Goal: Task Accomplishment & Management: Complete application form

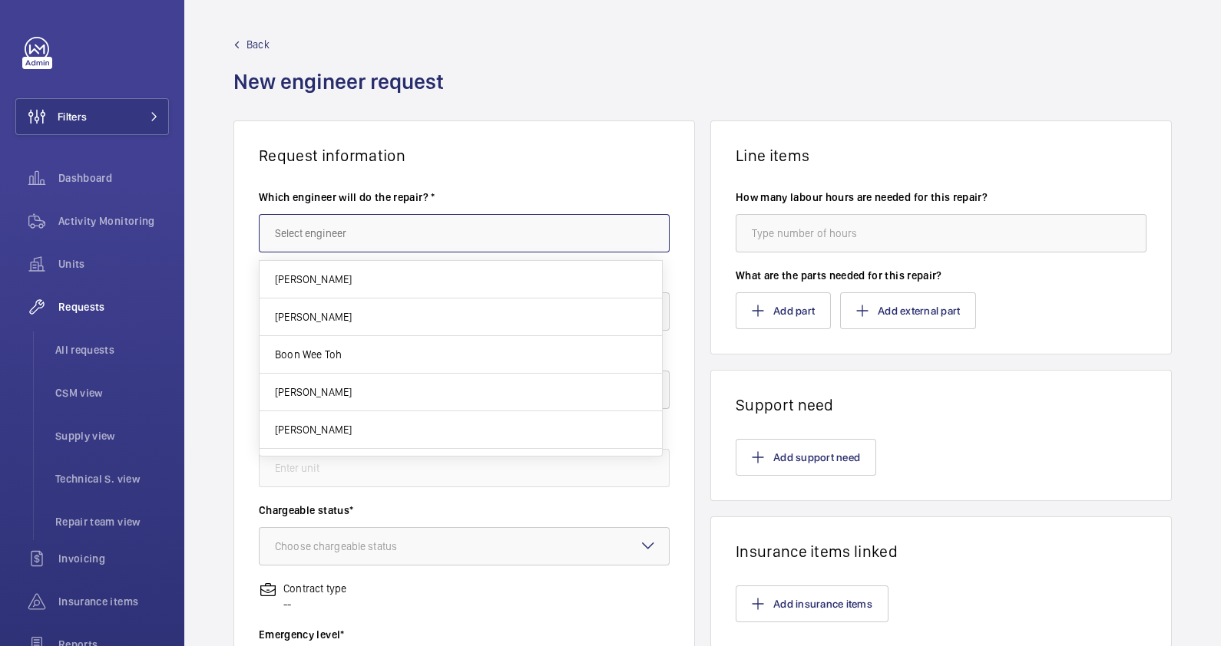
click at [357, 238] on input "text" at bounding box center [464, 233] width 411 height 38
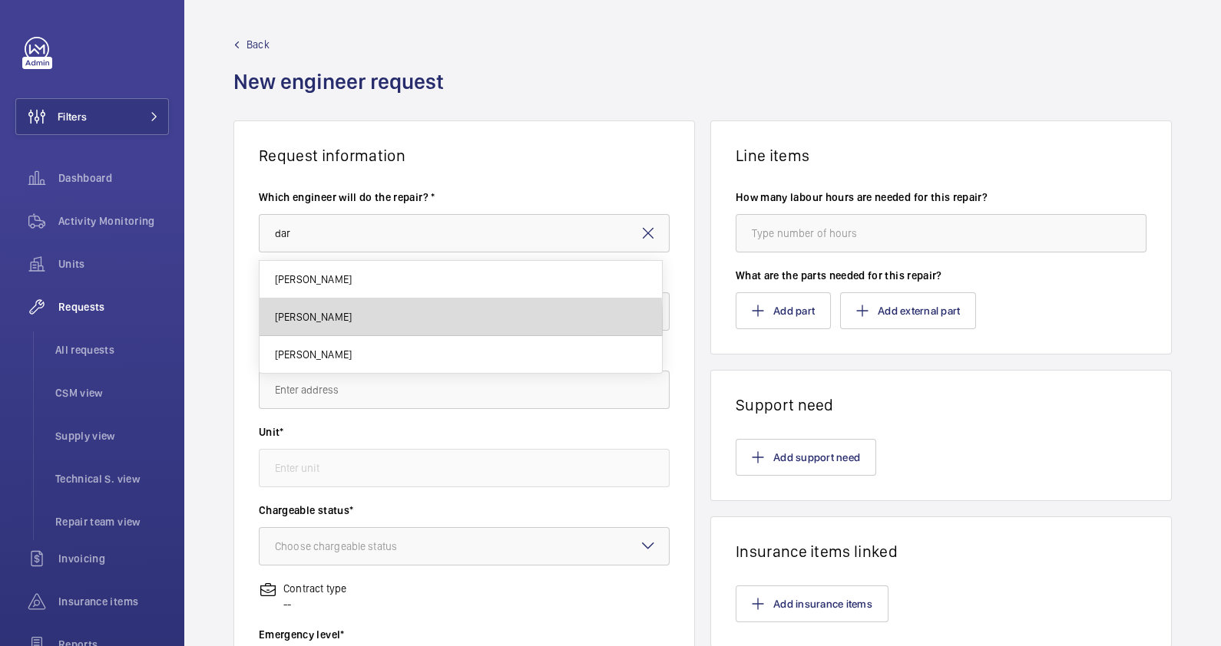
click at [334, 324] on mat-option "Daryll Kang" at bounding box center [461, 318] width 402 height 38
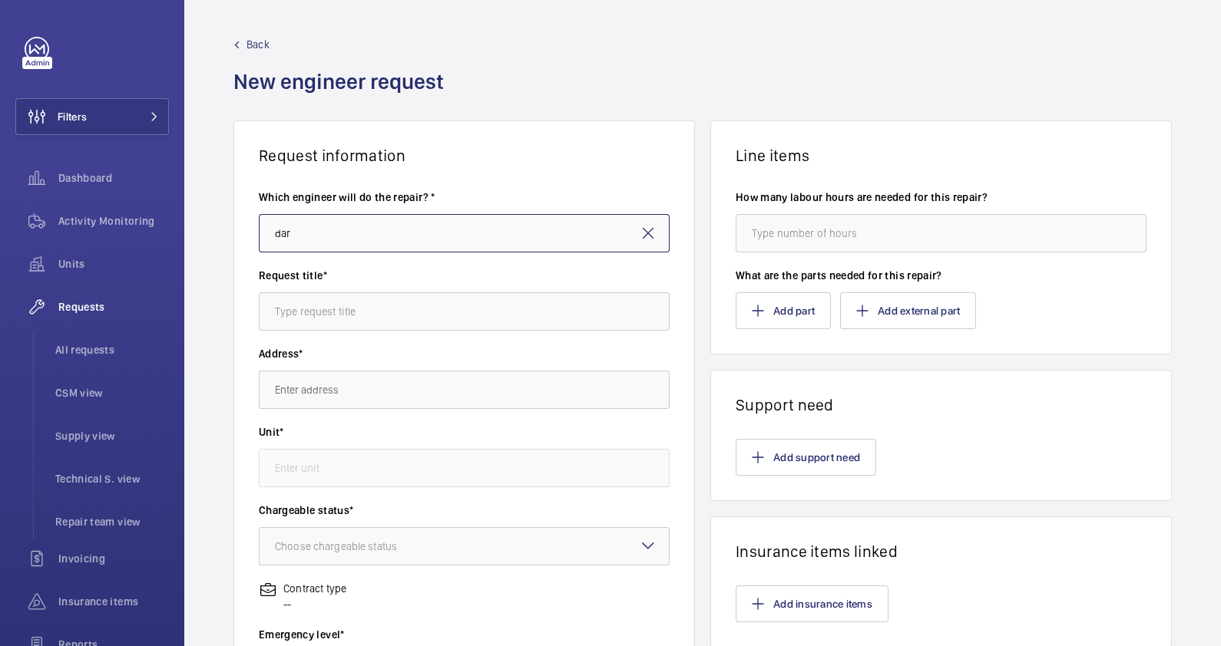
type input "Daryll Kang"
click at [358, 312] on input "text" at bounding box center [464, 312] width 411 height 38
paste input "- Non-chargeable"
type input "- Non-chargeable"
drag, startPoint x: 389, startPoint y: 312, endPoint x: 174, endPoint y: 317, distance: 215.8
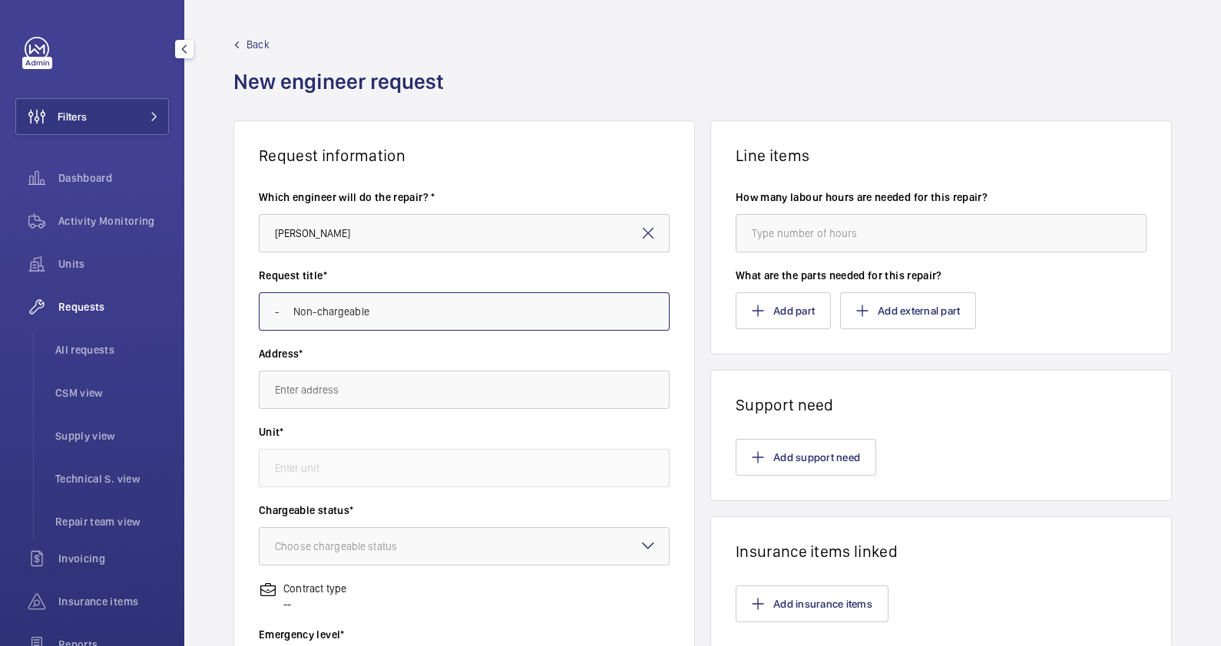
click at [174, 317] on mat-sidenav-content "Filters Dashboard Activity Monitoring Units Requests All requests CSM view Supp…" at bounding box center [610, 323] width 1221 height 646
click at [357, 395] on input "text" at bounding box center [464, 390] width 411 height 38
click at [365, 289] on wm-front-input "Request title*" at bounding box center [464, 299] width 411 height 63
drag, startPoint x: 370, startPoint y: 286, endPoint x: 379, endPoint y: 267, distance: 20.3
click at [379, 268] on wm-front-input "Request title*" at bounding box center [464, 299] width 411 height 63
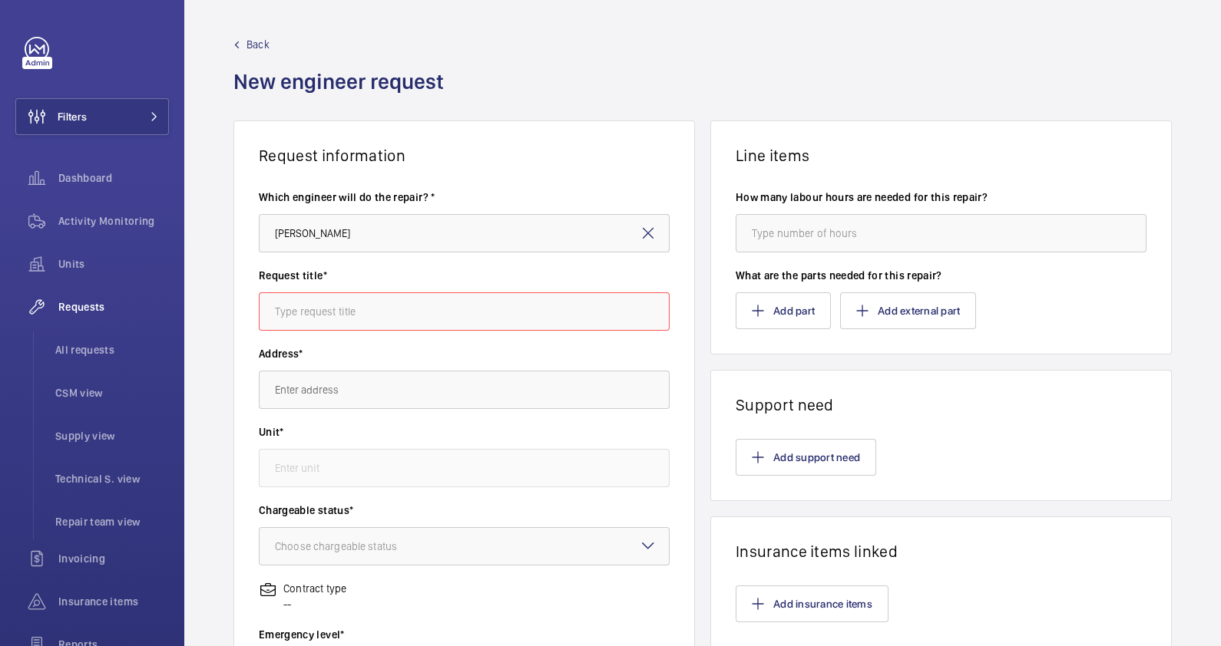
click at [339, 314] on input "text" at bounding box center [464, 312] width 411 height 38
paste input "To supply labor and tools for troubleshooting lift fault"
type input "ACSI To supply labor and tools for troubleshooting lift fault"
click at [307, 398] on input "text" at bounding box center [464, 390] width 411 height 38
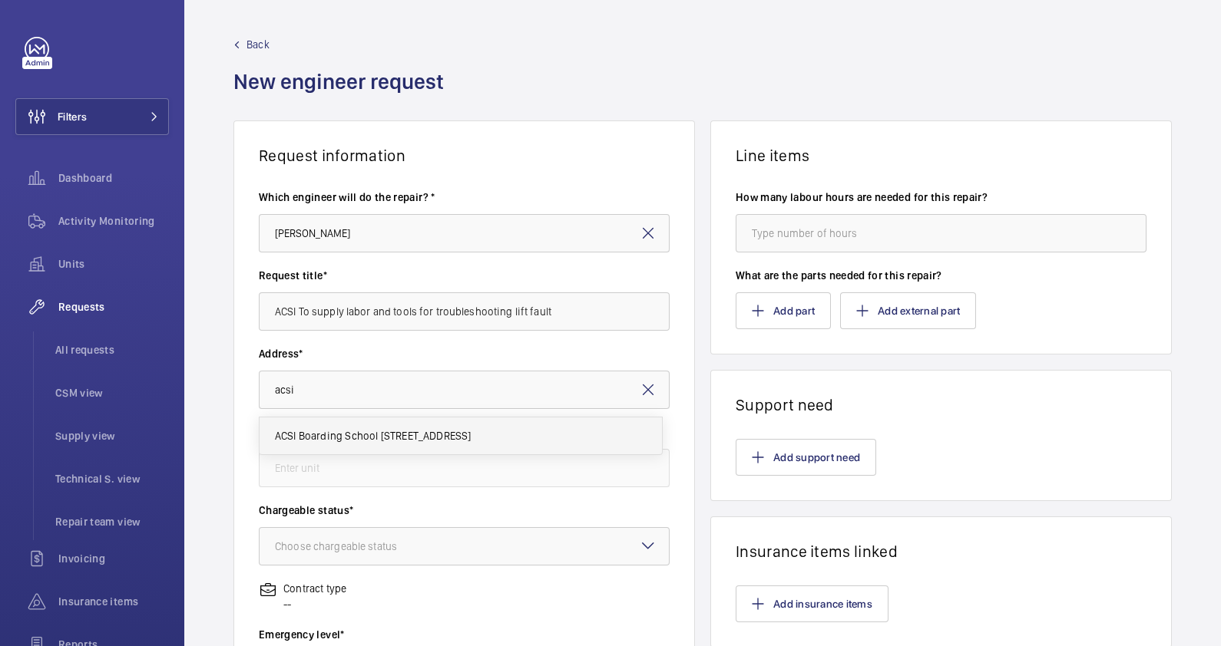
click at [376, 434] on span "ACSI Boarding School 119 Dover Rd, 139656 SINGAPORE" at bounding box center [373, 435] width 197 height 15
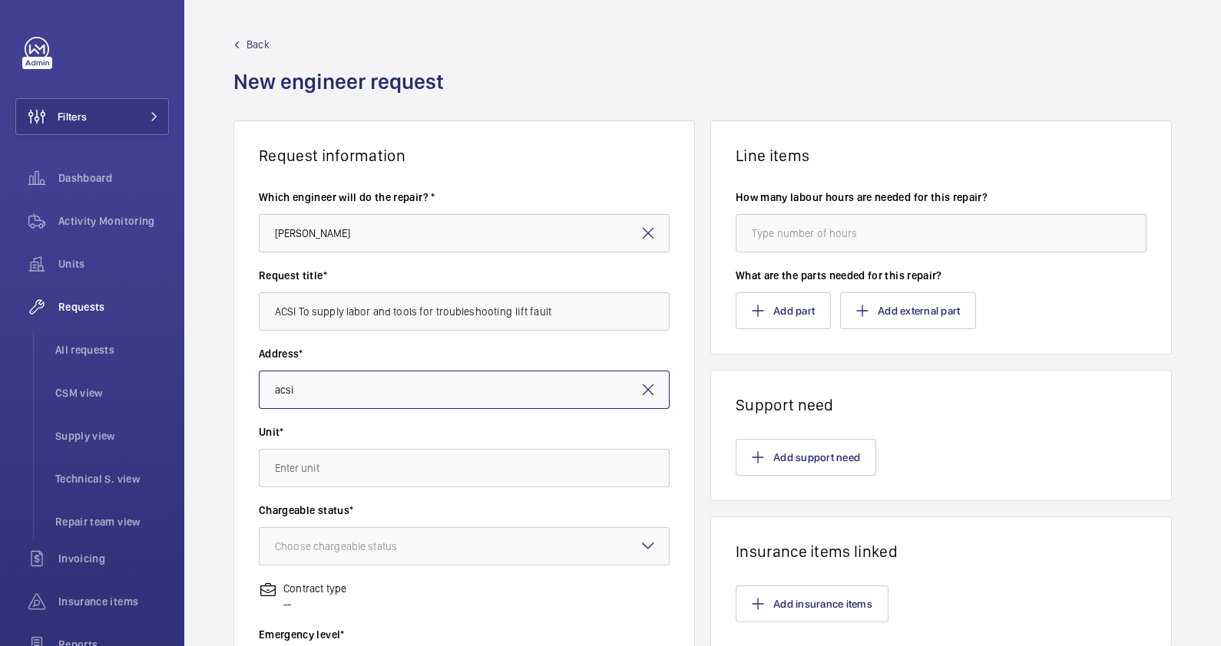
type input "ACSI Boarding School 119 Dover Rd, 139656 SINGAPORE"
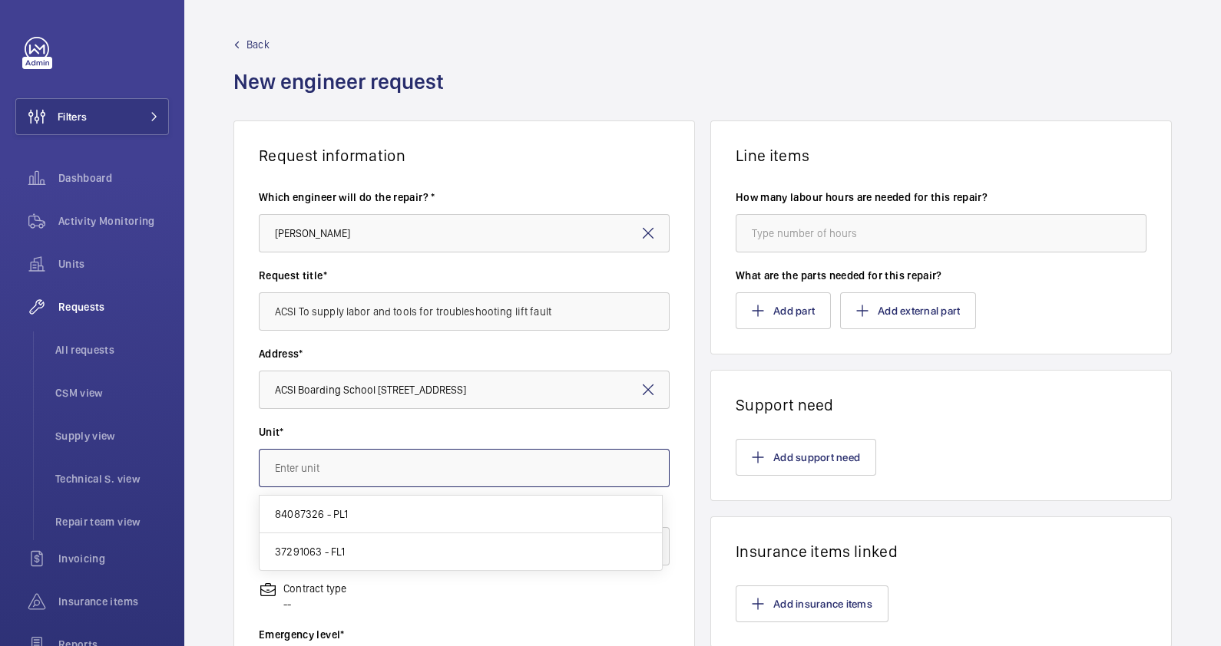
click at [369, 464] on input "text" at bounding box center [464, 468] width 411 height 38
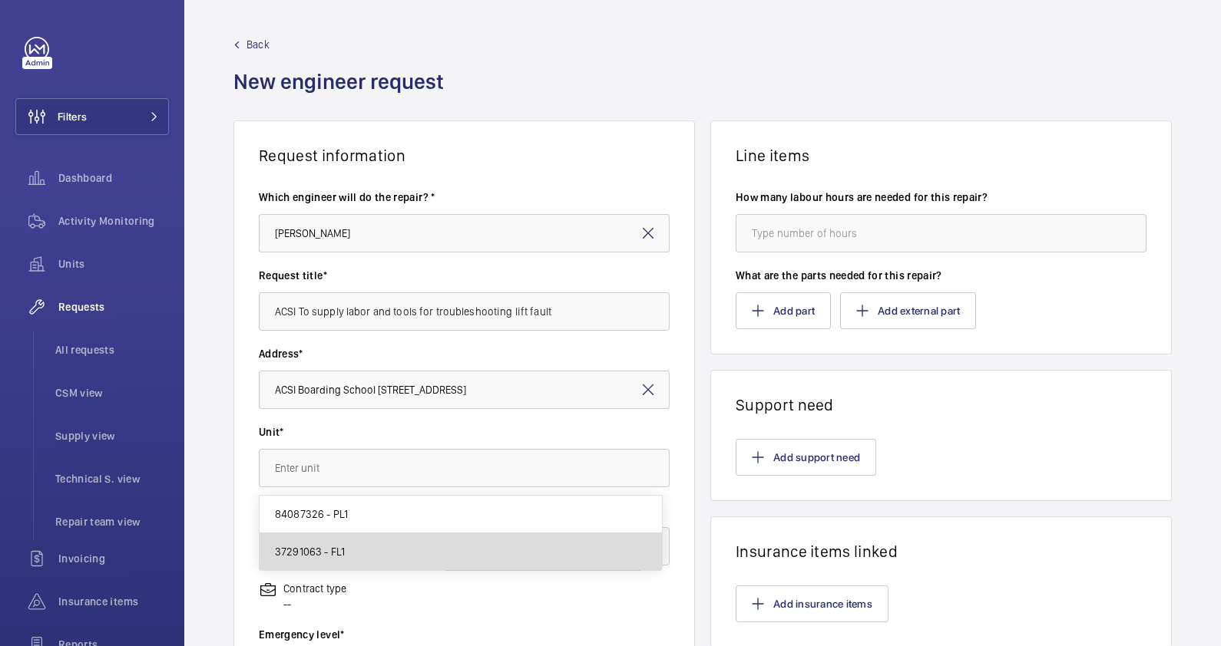
click at [359, 544] on mat-option "37291063 - FL1" at bounding box center [461, 552] width 402 height 37
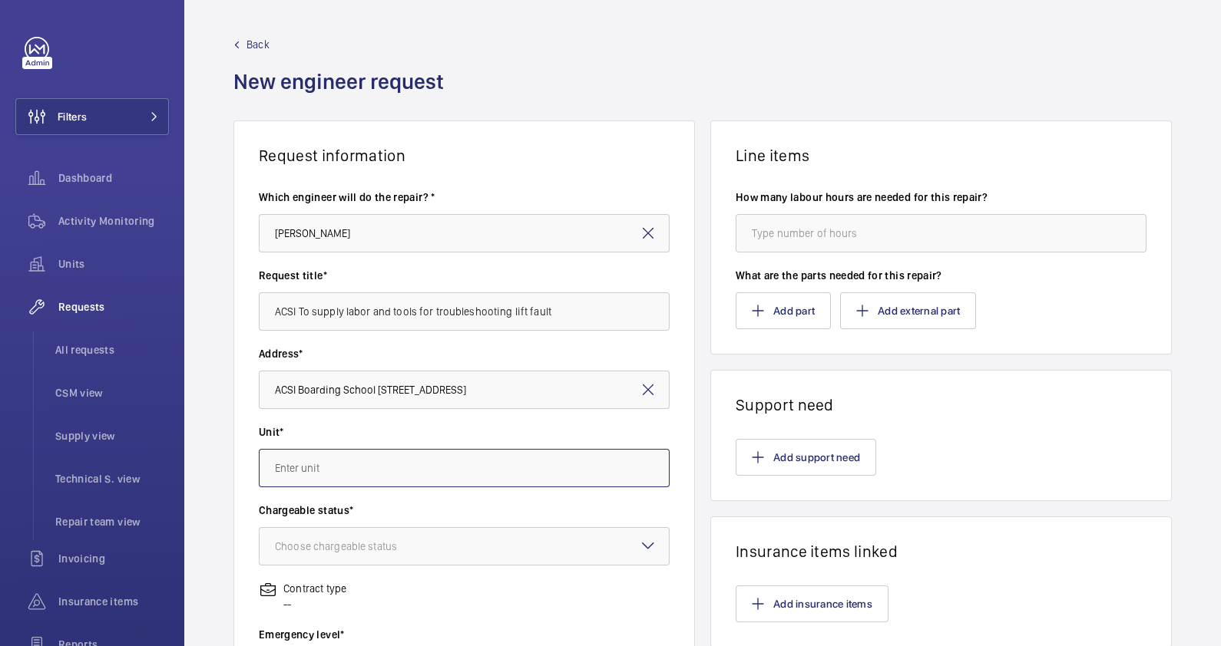
type input "37291063 - FL1"
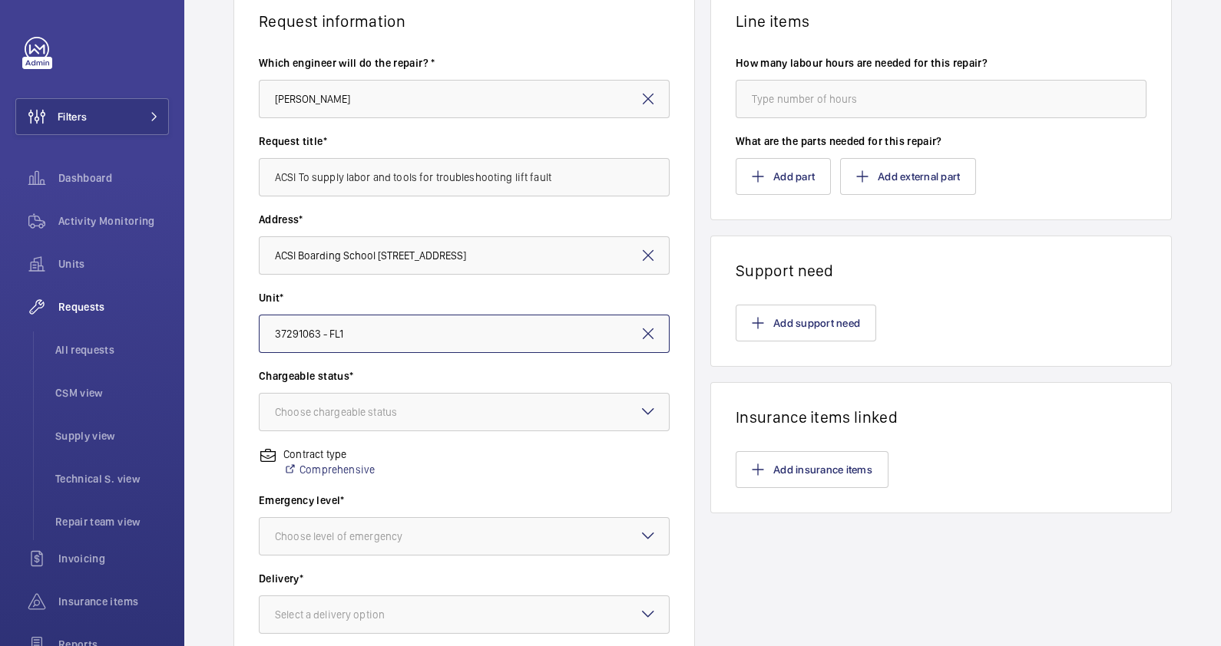
scroll to position [136, 0]
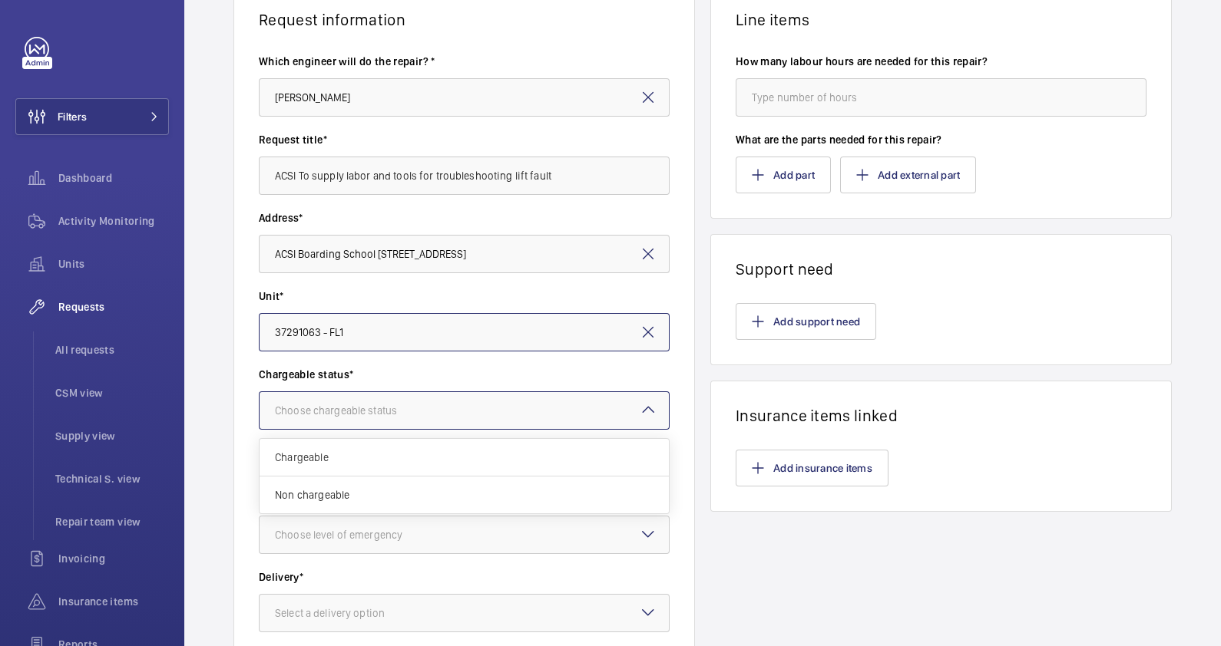
click at [392, 404] on div "Choose chargeable status" at bounding box center [355, 410] width 160 height 15
click at [349, 495] on span "Non chargeable" at bounding box center [464, 495] width 379 height 15
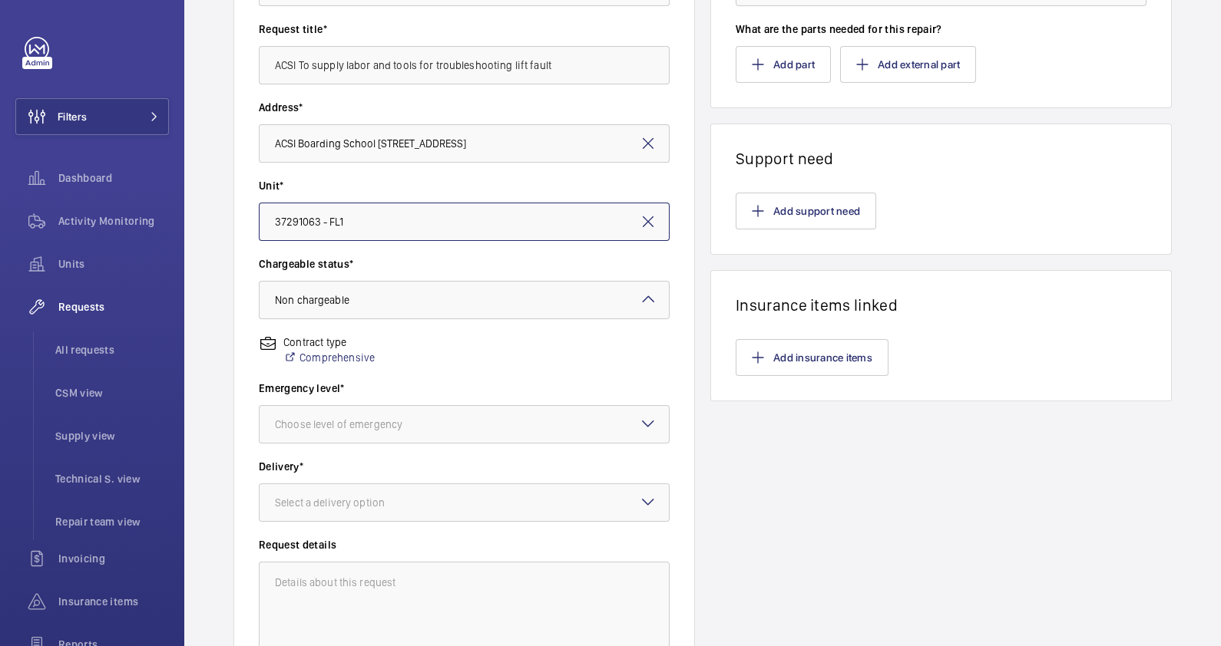
scroll to position [247, 0]
click at [373, 418] on div "Choose level of emergency" at bounding box center [358, 423] width 166 height 15
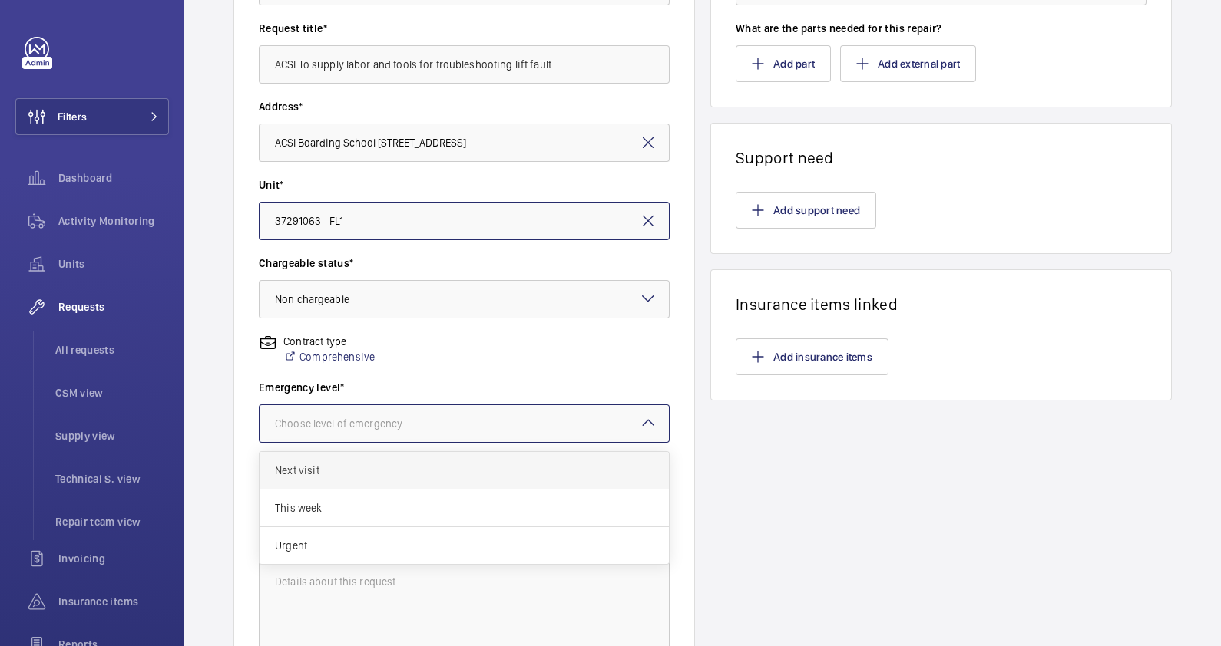
click at [342, 474] on span "Next visit" at bounding box center [464, 470] width 379 height 15
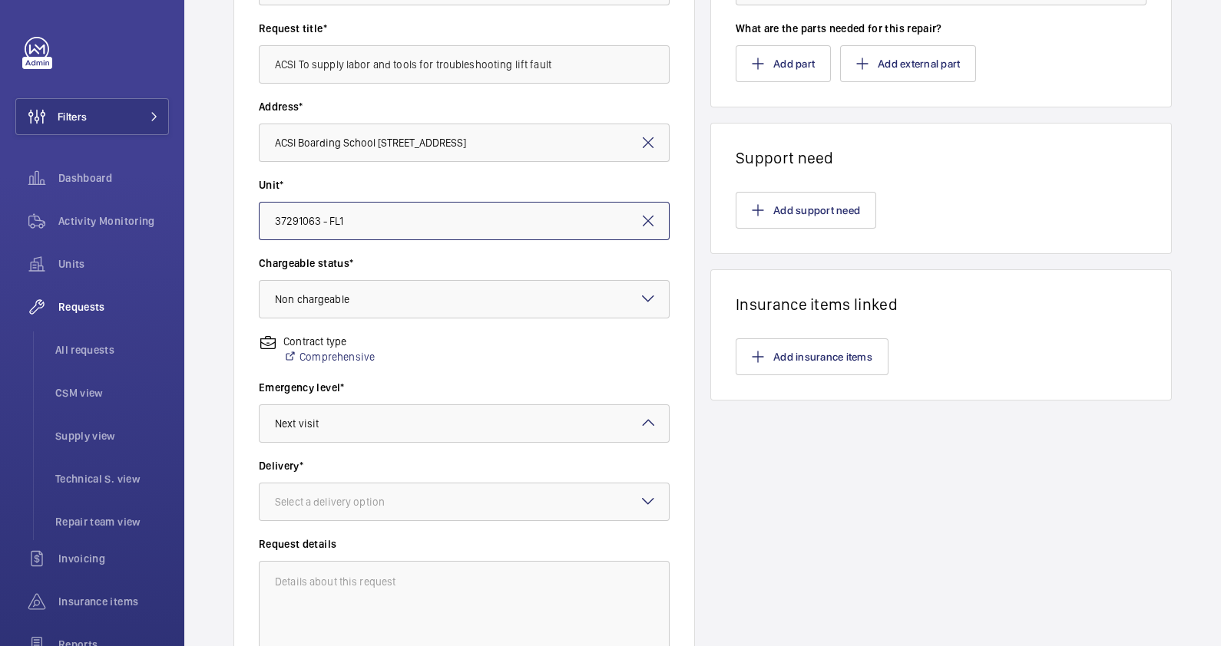
scroll to position [375, 0]
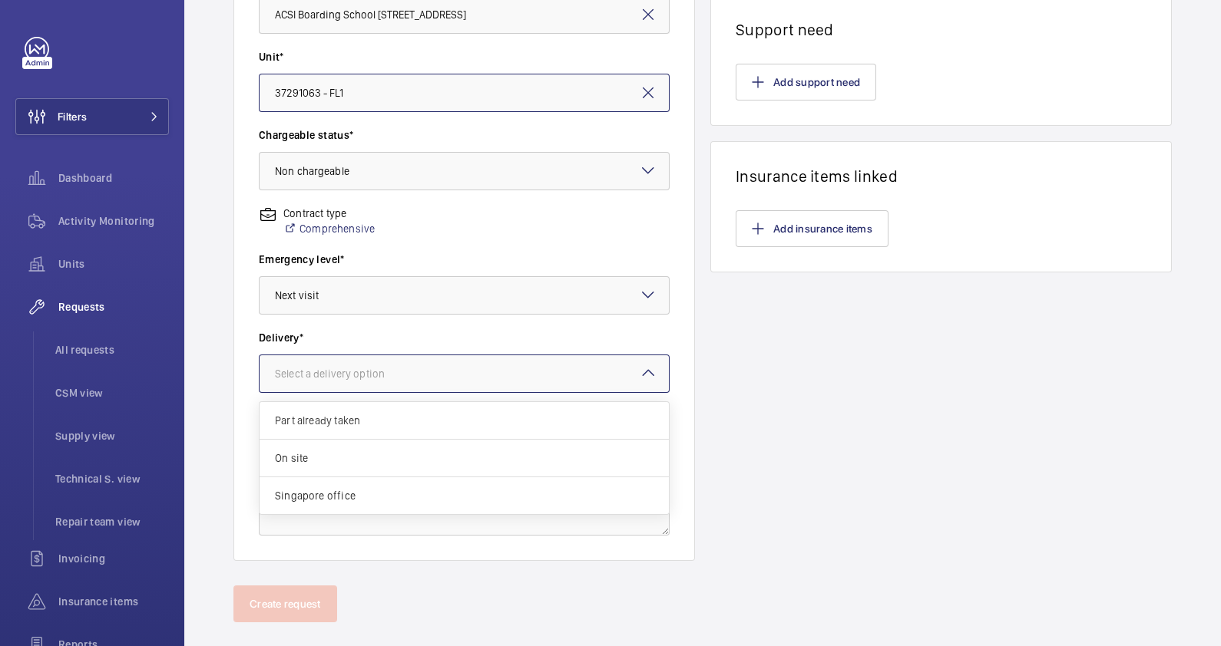
click at [386, 380] on div at bounding box center [464, 373] width 409 height 37
click at [353, 457] on span "On site" at bounding box center [464, 458] width 379 height 15
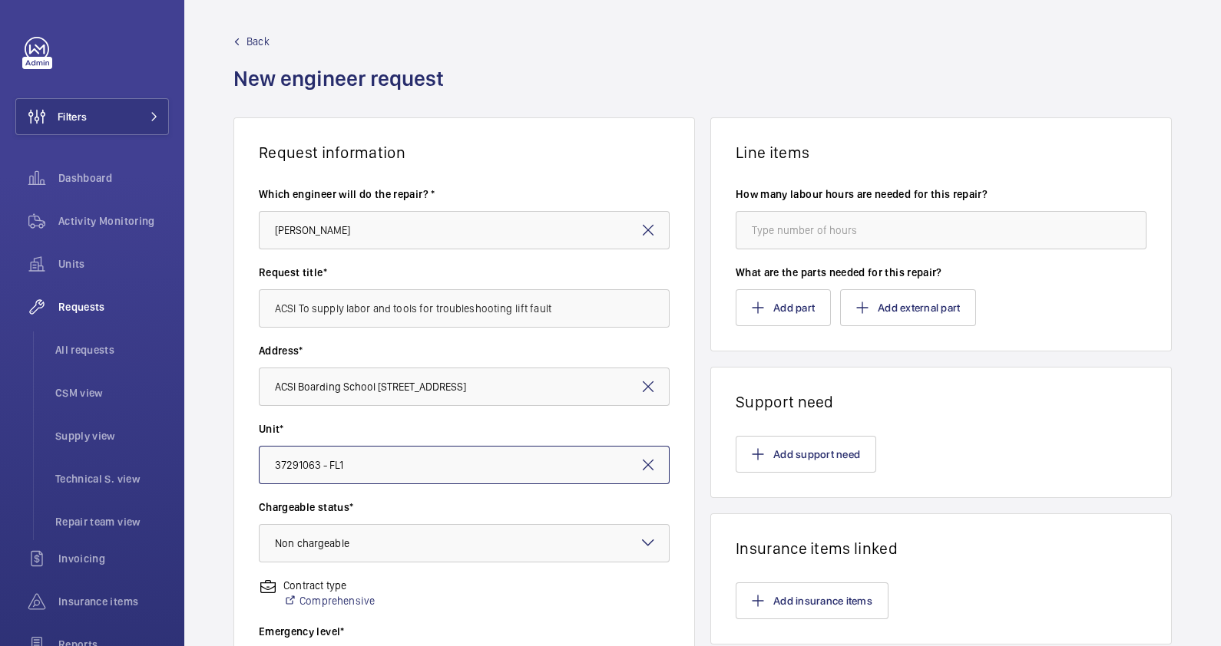
scroll to position [0, 0]
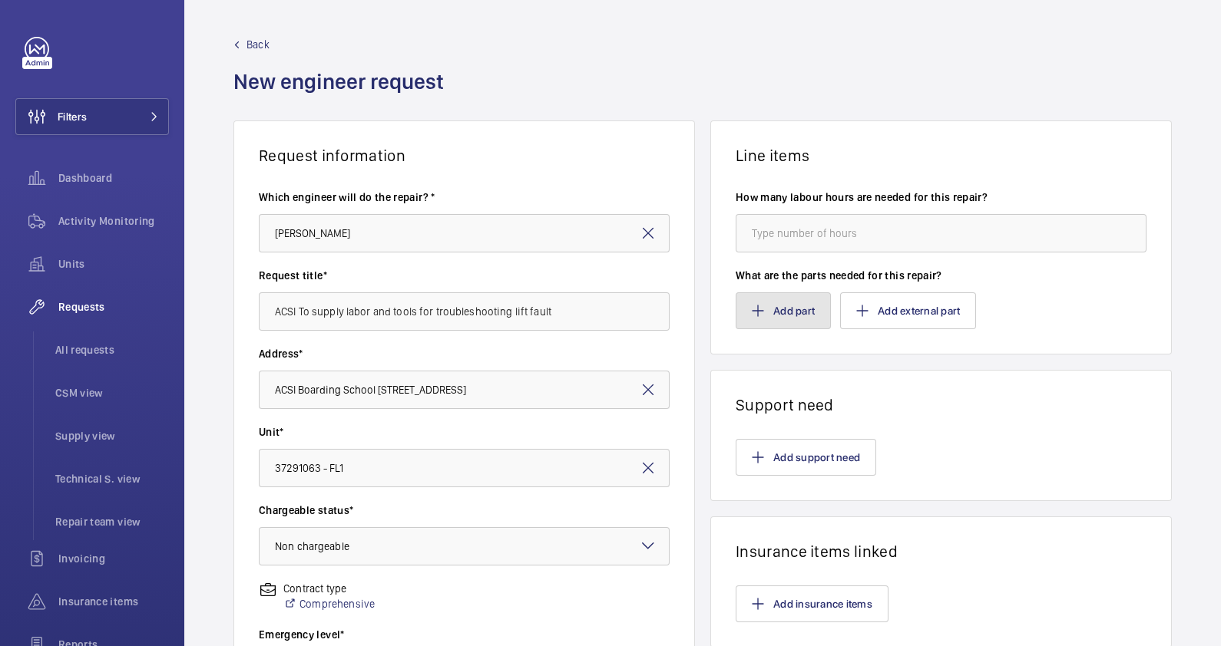
click at [775, 307] on button "Add part" at bounding box center [783, 311] width 95 height 37
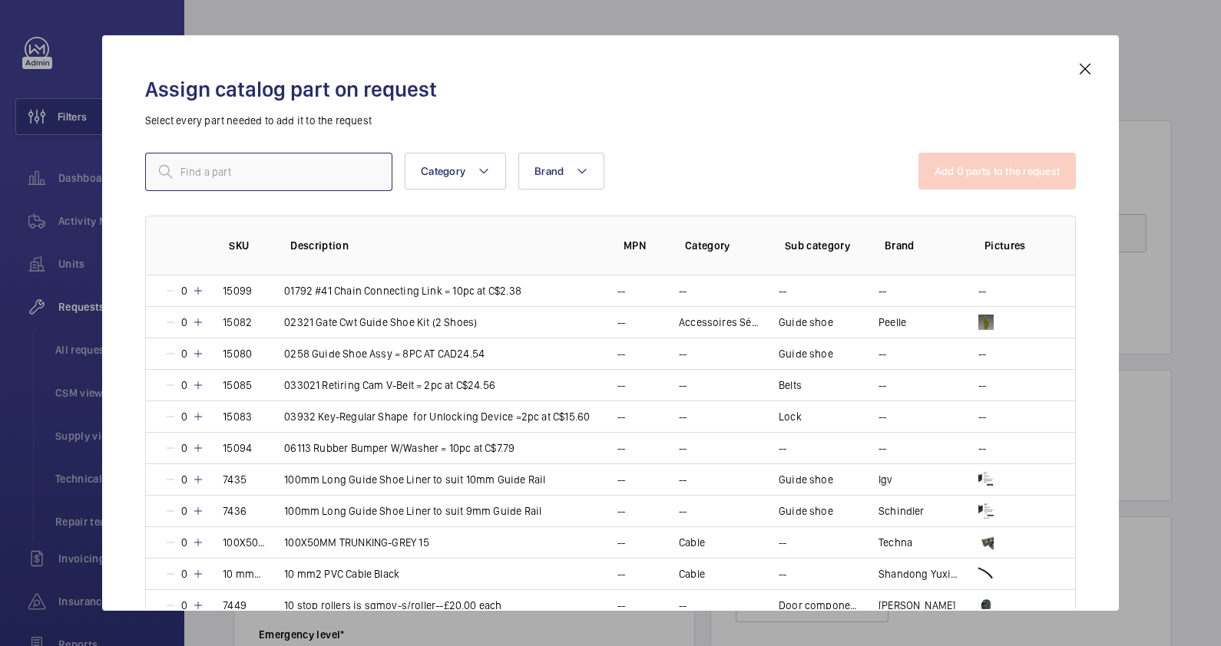
click at [306, 171] on input "text" at bounding box center [268, 172] width 247 height 38
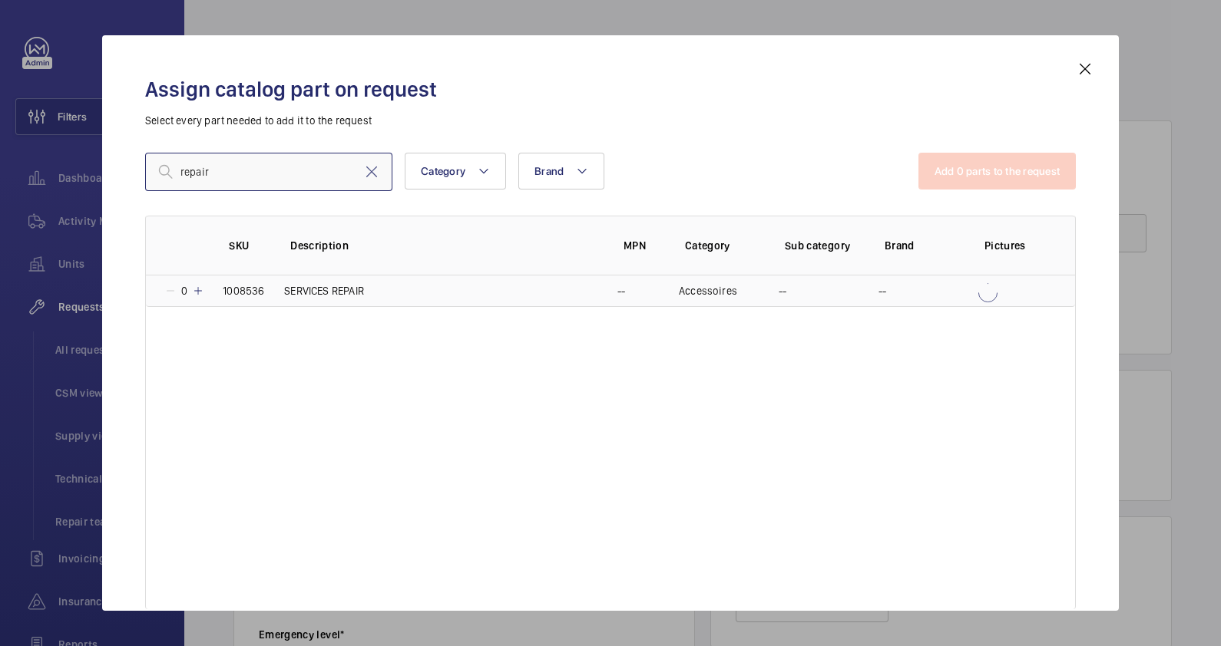
type input "repair"
click at [449, 294] on td "SERVICES REPAIR" at bounding box center [432, 291] width 333 height 31
click at [1005, 164] on button "Add 1 parts to the request" at bounding box center [999, 171] width 156 height 37
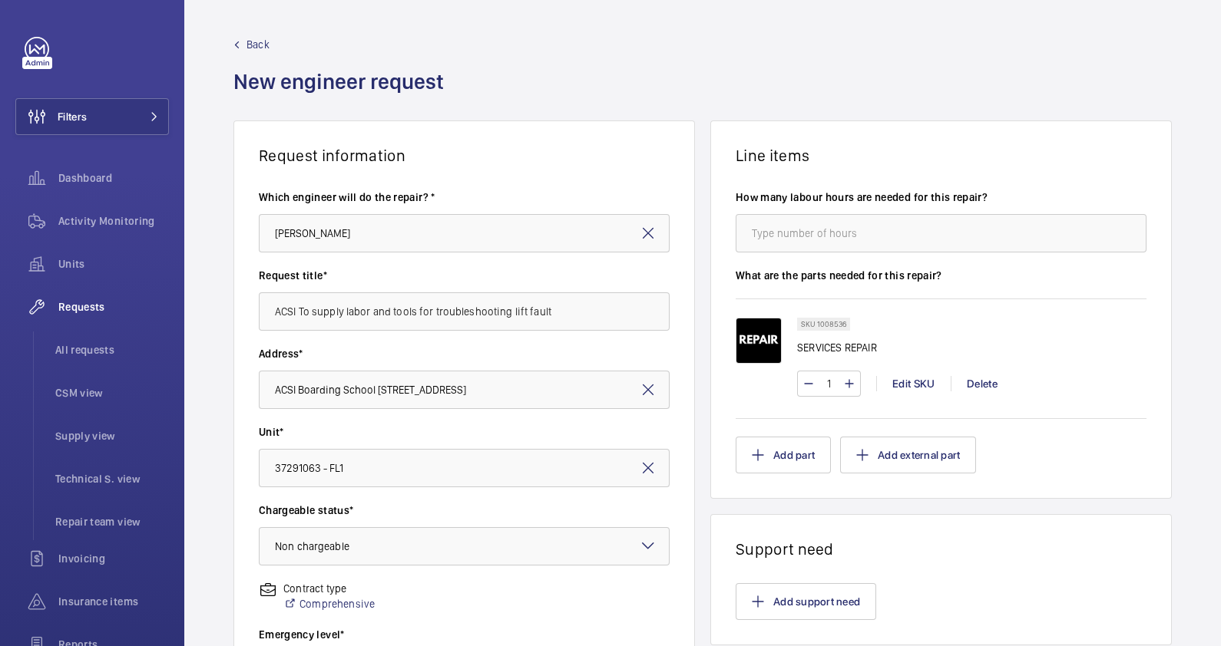
scroll to position [399, 0]
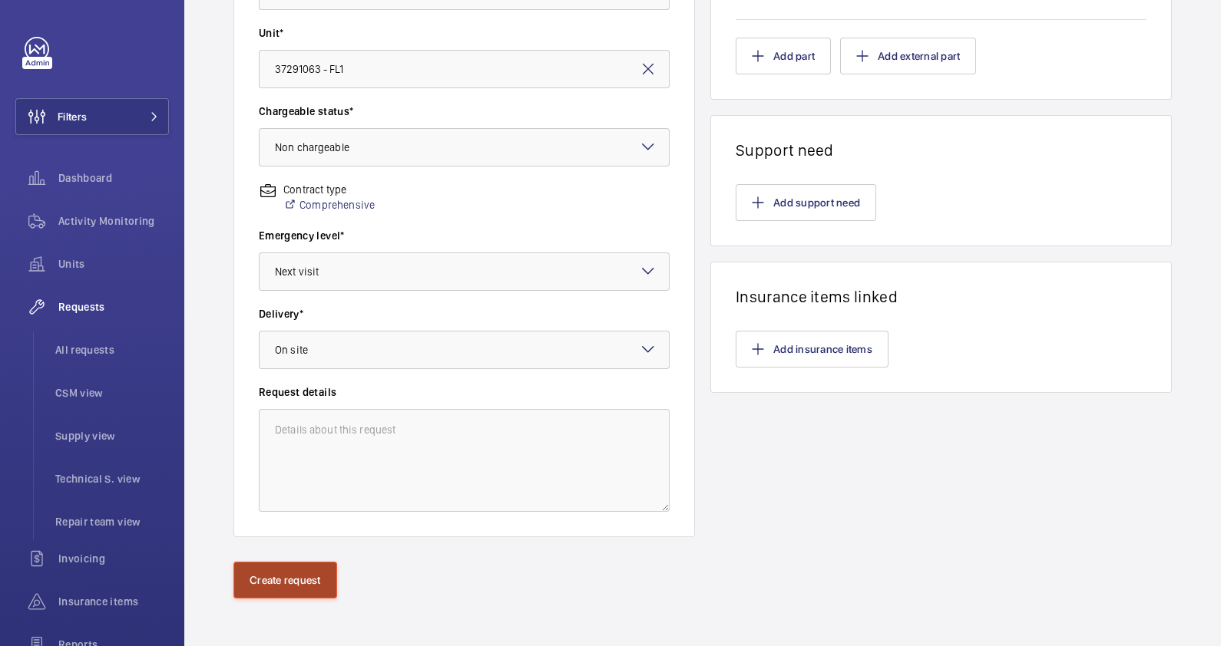
click at [302, 586] on button "Create request" at bounding box center [285, 580] width 104 height 37
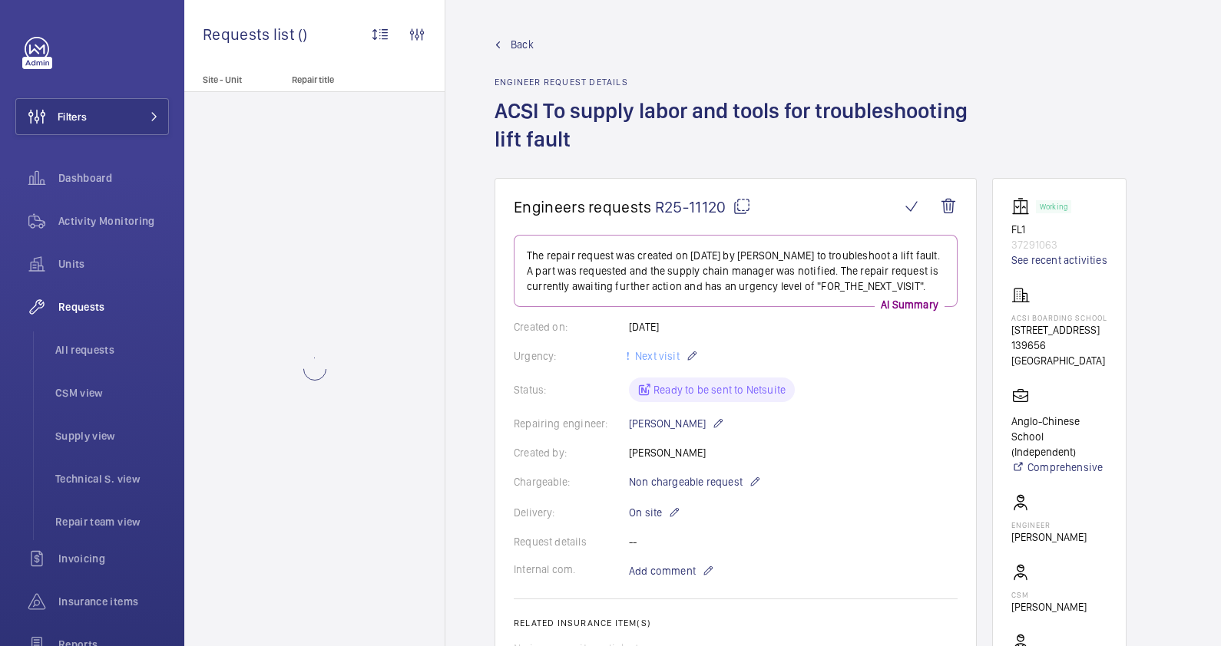
click at [741, 207] on mat-icon at bounding box center [741, 206] width 18 height 18
